Goal: Task Accomplishment & Management: Manage account settings

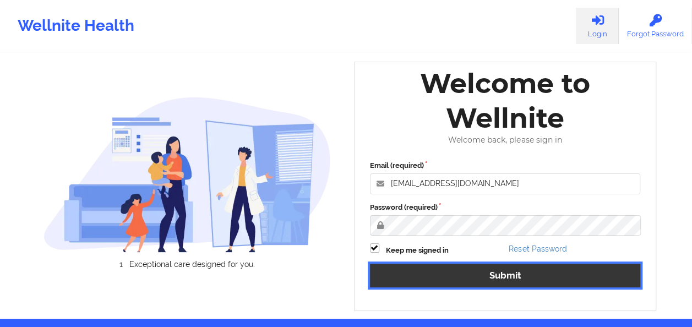
click at [507, 275] on div "Email (required) [EMAIL_ADDRESS][DOMAIN_NAME] Password (required) Keep me signe…" at bounding box center [505, 227] width 286 height 150
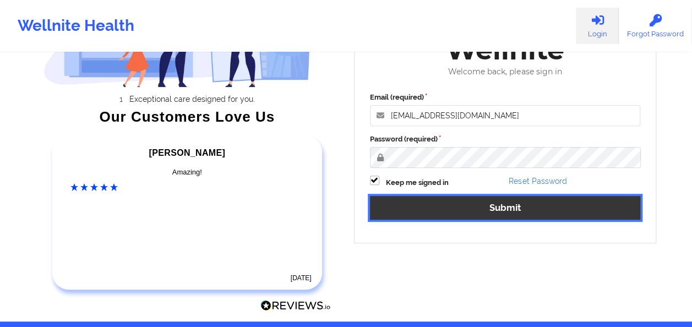
scroll to position [68, 0]
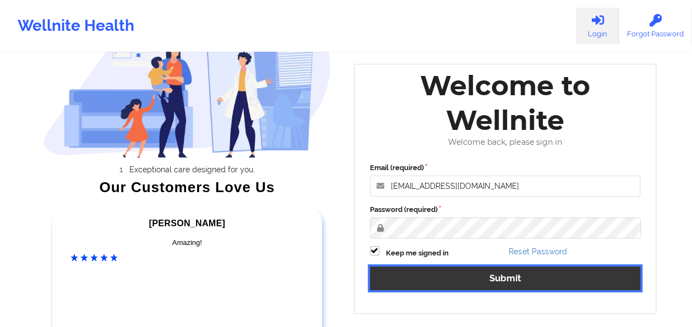
click at [525, 280] on button "Submit" at bounding box center [505, 278] width 271 height 24
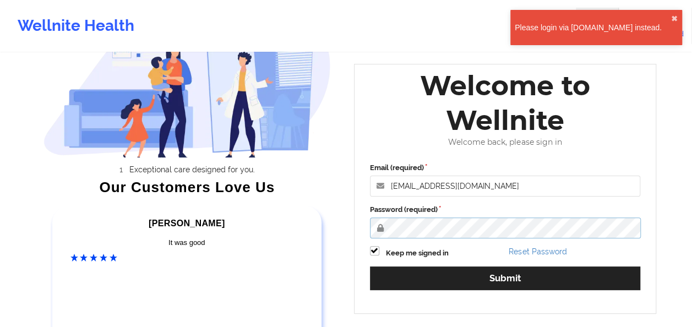
click at [359, 238] on div "Welcome to Wellnite Welcome back, please sign in Email (required) [EMAIL_ADDRES…" at bounding box center [505, 188] width 303 height 249
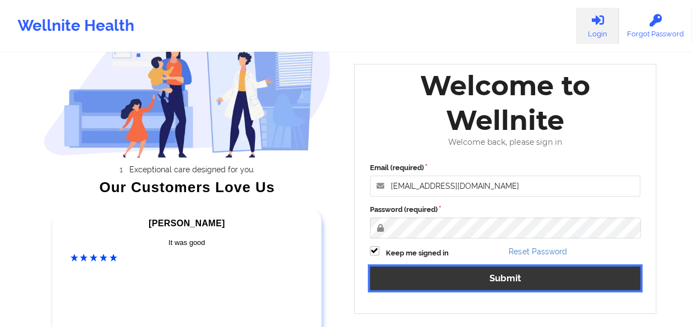
click at [511, 277] on button "Submit" at bounding box center [505, 278] width 271 height 24
click at [480, 276] on button "Submit" at bounding box center [505, 278] width 271 height 24
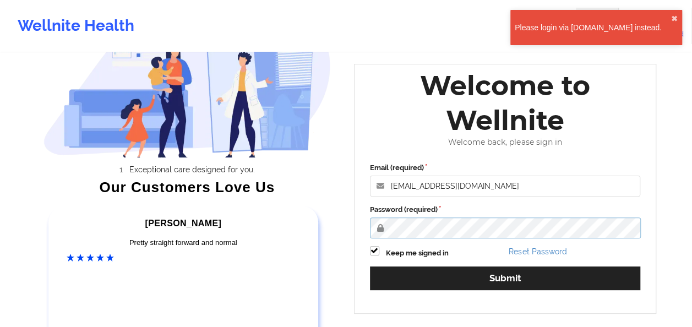
click at [345, 231] on div "Exceptional care designed for you. Our Customers Love Us [PERSON_NAME] C Amazin…" at bounding box center [346, 162] width 636 height 460
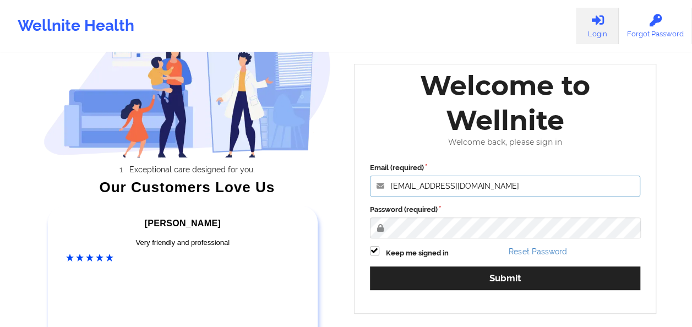
click at [490, 188] on input "[EMAIL_ADDRESS][DOMAIN_NAME]" at bounding box center [505, 186] width 271 height 21
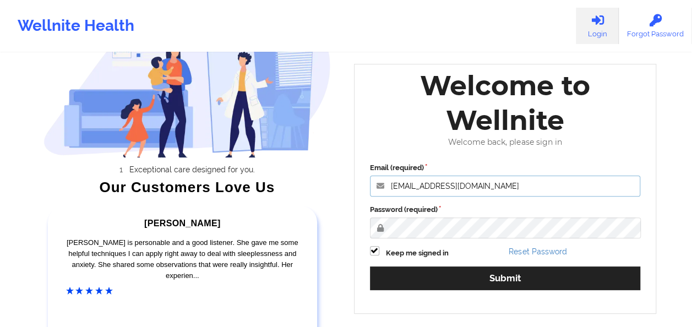
type input "[EMAIL_ADDRESS][DOMAIN_NAME]"
click at [339, 40] on div "Wellnite Health Login Forgot Password" at bounding box center [346, 26] width 692 height 44
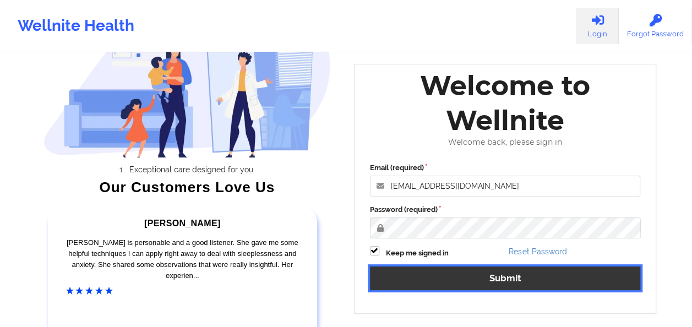
click at [505, 282] on button "Submit" at bounding box center [505, 278] width 271 height 24
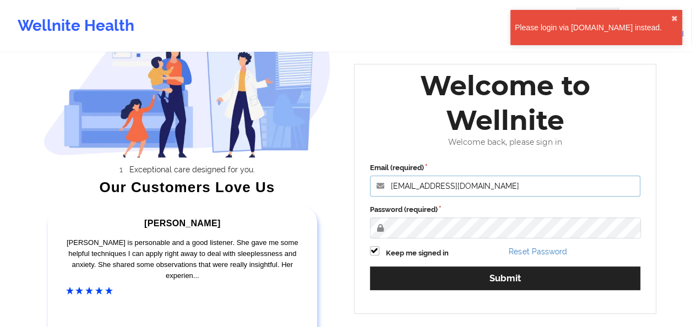
drag, startPoint x: 495, startPoint y: 187, endPoint x: 498, endPoint y: 194, distance: 7.7
click at [498, 189] on input "[EMAIL_ADDRESS][DOMAIN_NAME]" at bounding box center [505, 186] width 271 height 21
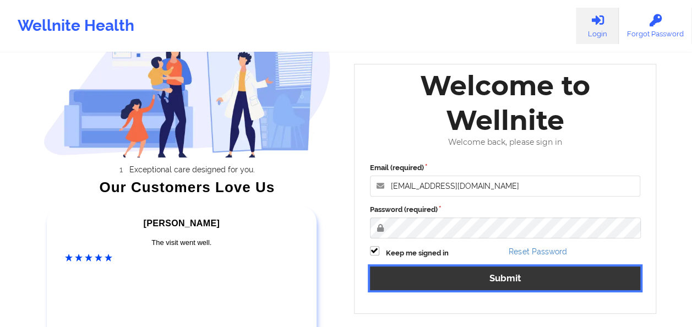
click at [517, 274] on button "Submit" at bounding box center [505, 278] width 271 height 24
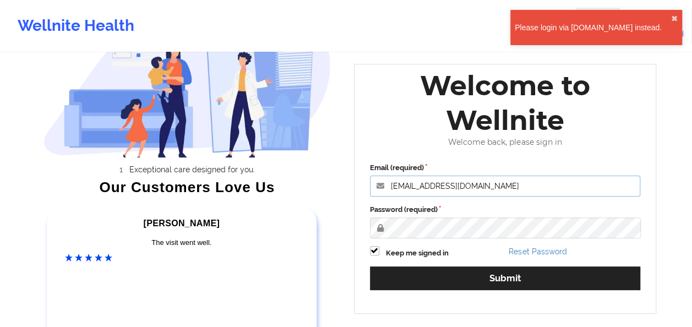
click at [501, 185] on input "[EMAIL_ADDRESS][DOMAIN_NAME]" at bounding box center [505, 186] width 271 height 21
click at [243, 247] on div "Exceptional care designed for you. Our Customers Love Us [PERSON_NAME] C Amazin…" at bounding box center [346, 162] width 636 height 460
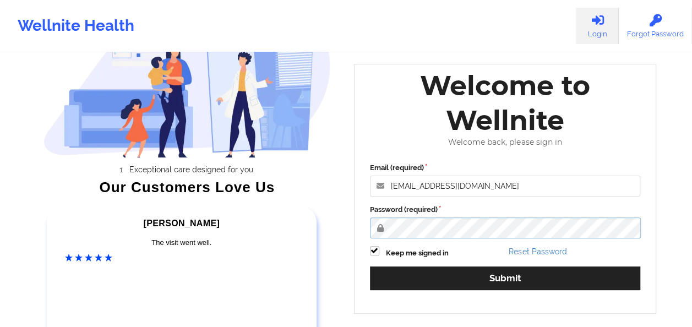
click at [370, 266] on button "Submit" at bounding box center [505, 278] width 271 height 24
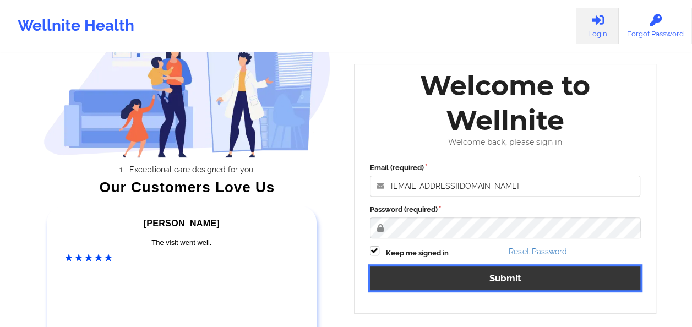
click at [510, 277] on button "Submit" at bounding box center [505, 278] width 271 height 24
